Goal: Find contact information: Find contact information

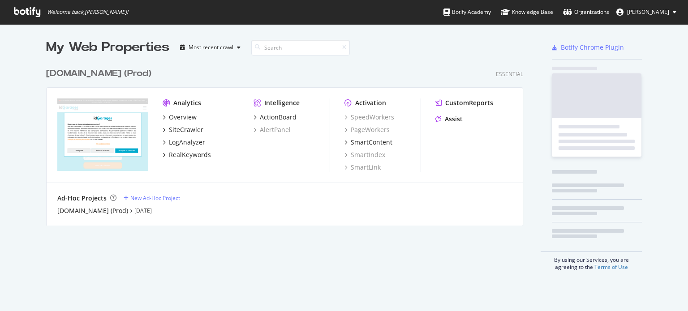
scroll to position [305, 674]
click at [657, 12] on span "[PERSON_NAME]" at bounding box center [648, 12] width 42 height 8
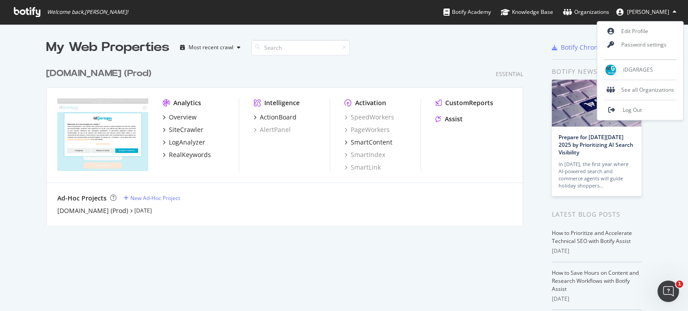
scroll to position [0, 0]
click at [654, 86] on div "See all Organizations" at bounding box center [641, 89] width 86 height 13
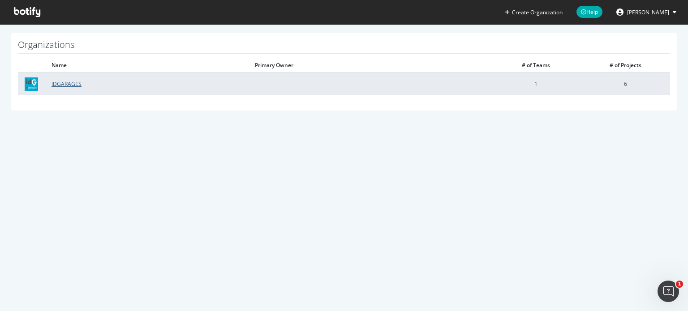
click at [65, 84] on link "iDGARAGES" at bounding box center [67, 84] width 30 height 8
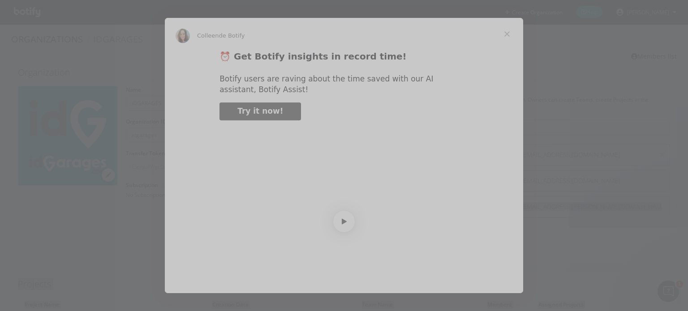
drag, startPoint x: 443, startPoint y: 205, endPoint x: 358, endPoint y: 202, distance: 84.3
type input "26155"
click at [506, 37] on span "Fermer" at bounding box center [507, 34] width 32 height 32
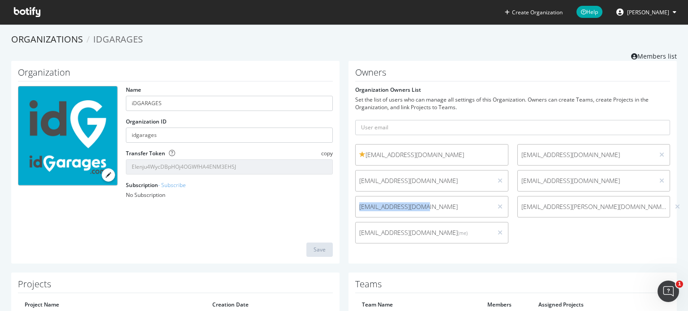
drag, startPoint x: 422, startPoint y: 202, endPoint x: 351, endPoint y: 199, distance: 71.3
click at [355, 199] on div "[EMAIL_ADDRESS][DOMAIN_NAME]" at bounding box center [431, 207] width 153 height 22
copy span "[EMAIL_ADDRESS][DOMAIN_NAME]"
click at [559, 242] on div "[EMAIL_ADDRESS][DOMAIN_NAME] [EMAIL_ADDRESS][DOMAIN_NAME] [EMAIL_ADDRESS][DOMAI…" at bounding box center [513, 196] width 324 height 104
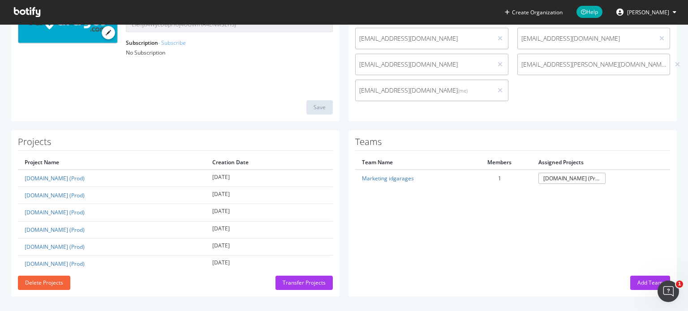
scroll to position [145, 0]
